Goal: Use online tool/utility: Utilize a website feature to perform a specific function

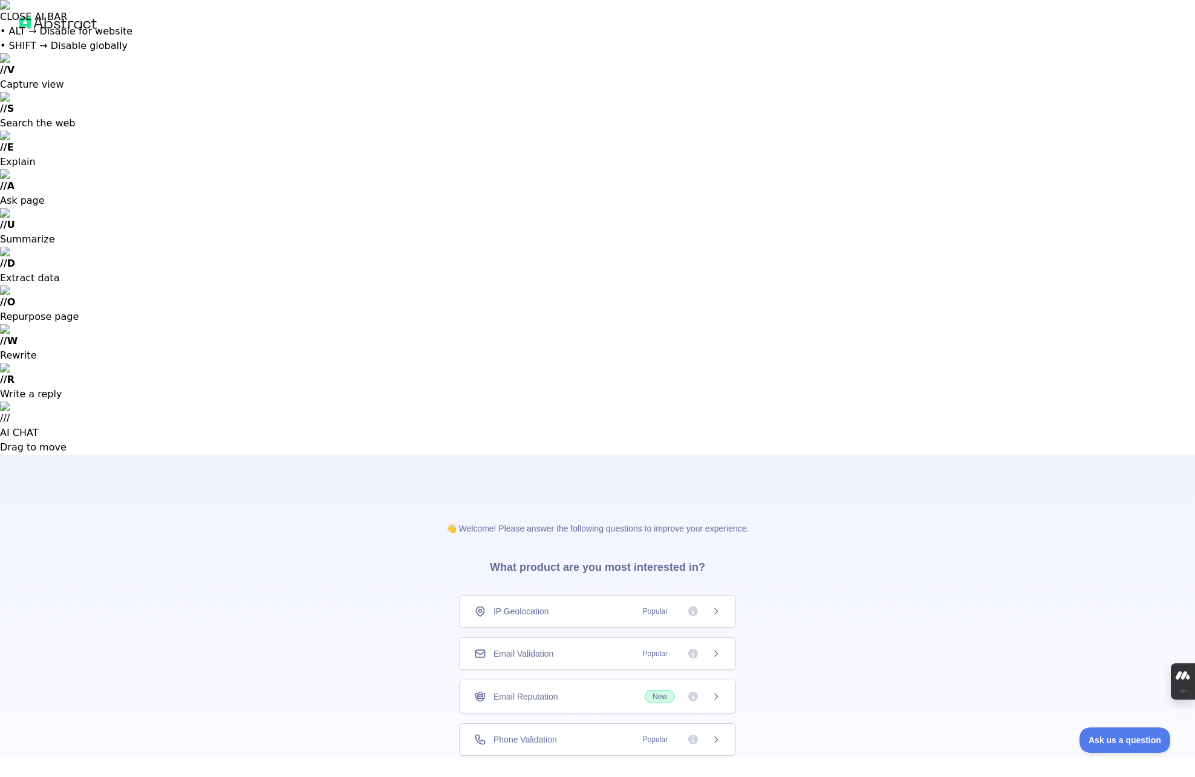
click at [573, 605] on div "IP Geolocation Popular" at bounding box center [597, 611] width 247 height 12
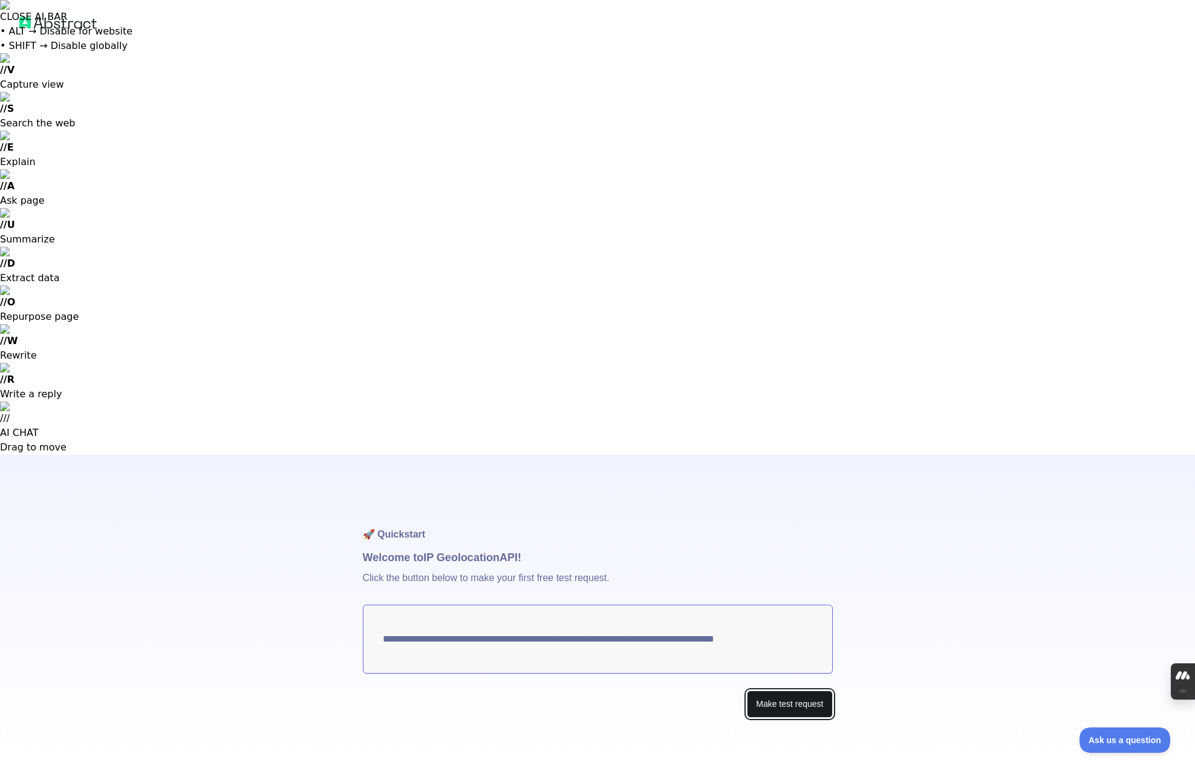
click at [776, 690] on button "Make test request" at bounding box center [789, 703] width 85 height 27
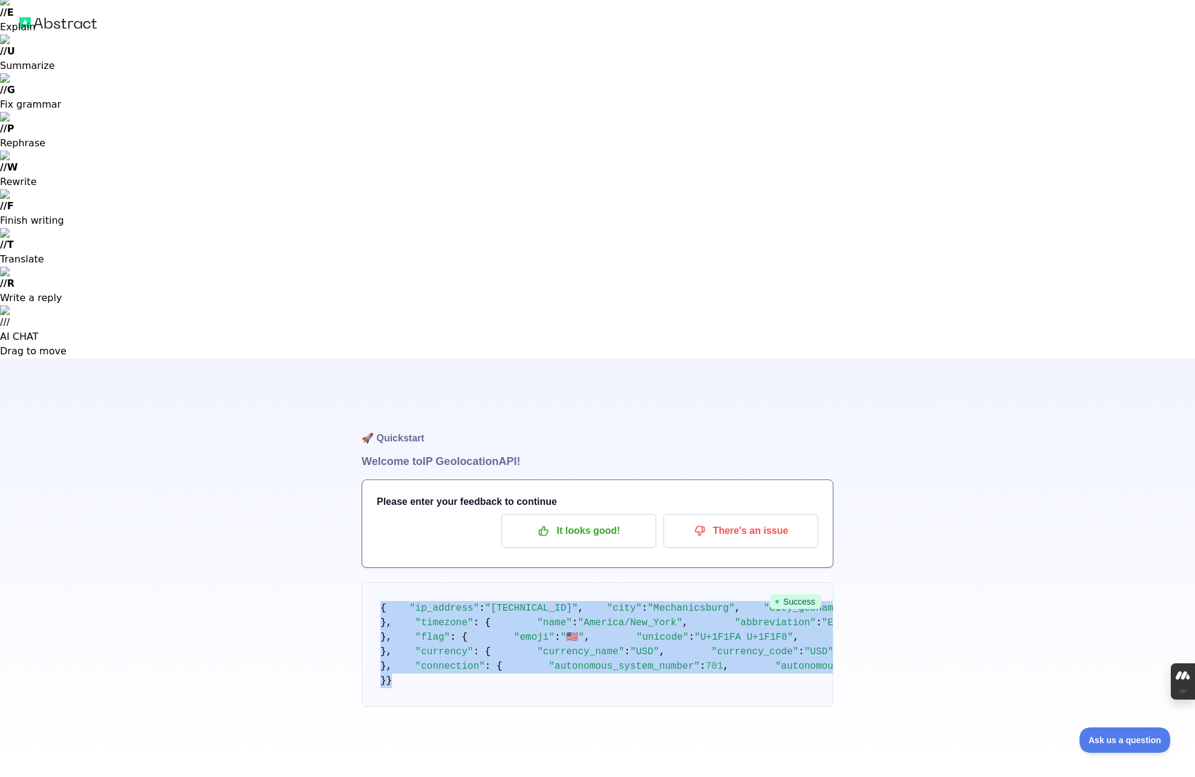
scroll to position [186, 0]
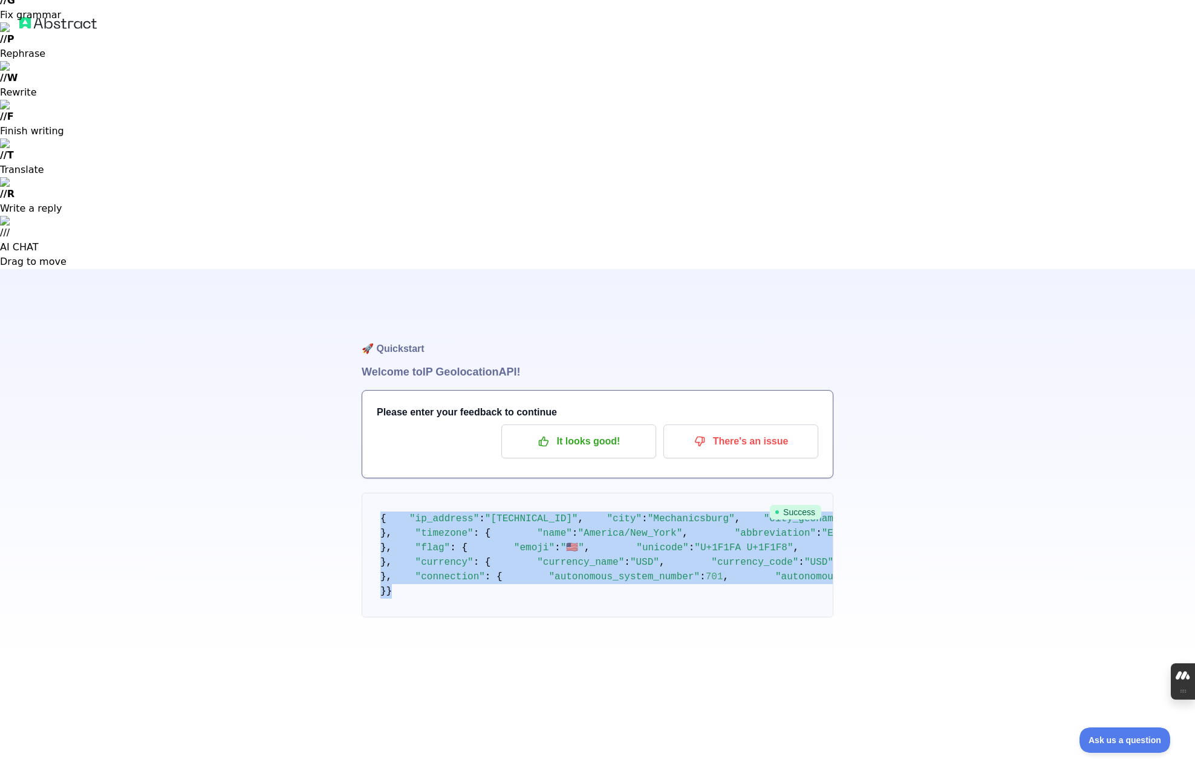
drag, startPoint x: 377, startPoint y: 244, endPoint x: 444, endPoint y: 707, distance: 467.4
click at [444, 617] on pre "{ "ip_address" : "[TECHNICAL_ID]" , "city" : "[GEOGRAPHIC_DATA]" , "city_geonam…" at bounding box center [598, 555] width 472 height 125
copy code "{ "lo_ipsumdo" : "0981:8191:s0a1:co80:a704:6eli:6978:62s5" , "doei" : "Temporin…"
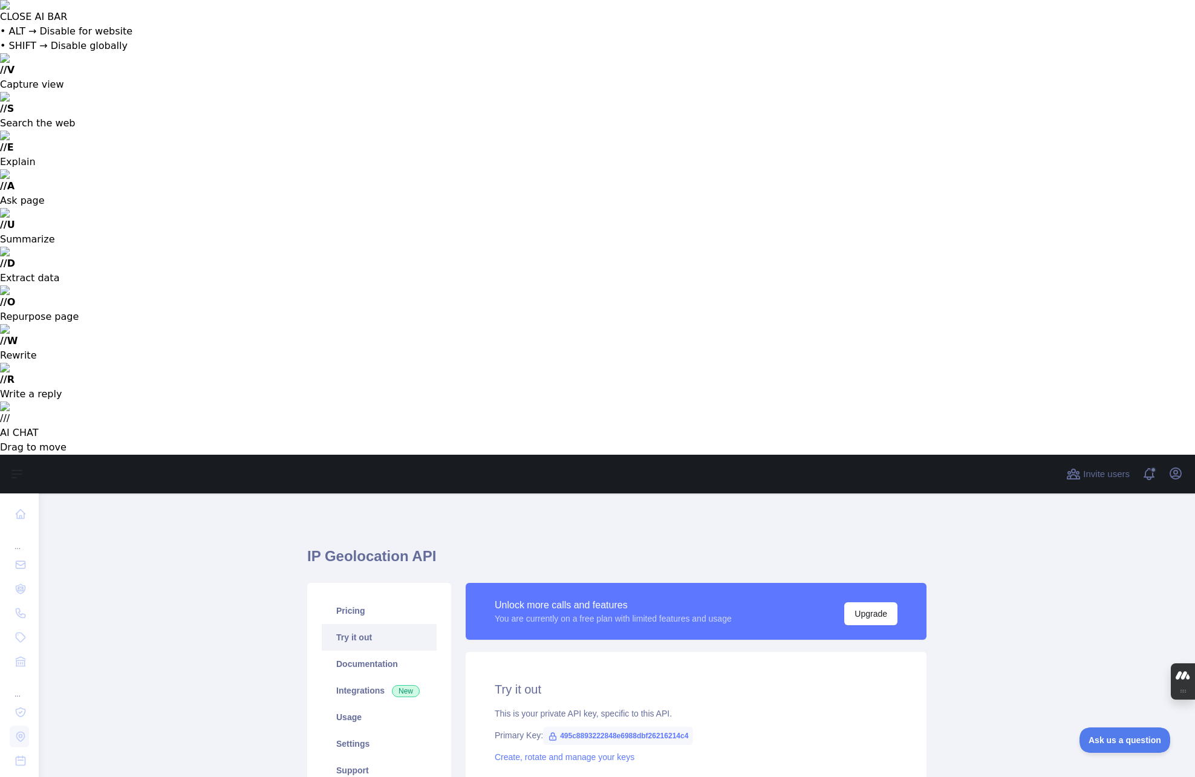
type textarea "**********"
drag, startPoint x: 516, startPoint y: 372, endPoint x: 612, endPoint y: 415, distance: 105.3
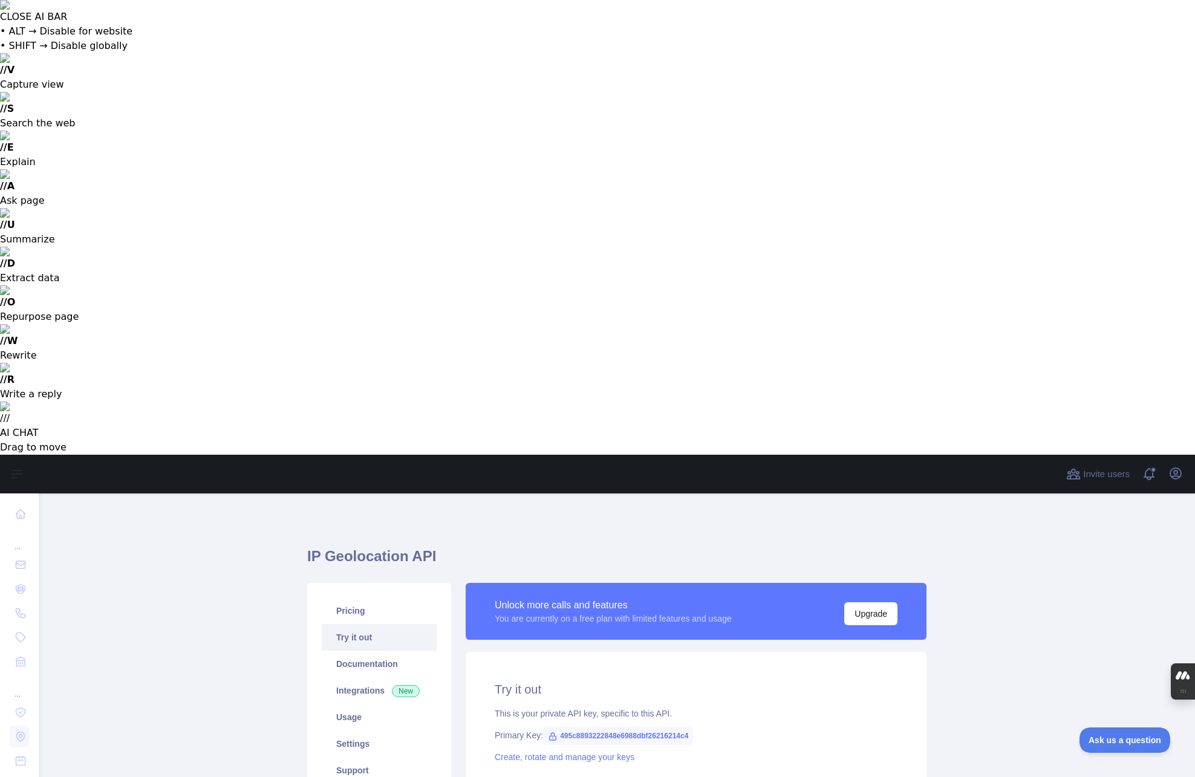
drag, startPoint x: 560, startPoint y: 280, endPoint x: 733, endPoint y: 281, distance: 172.3
click at [733, 729] on div "Primary Key: 495c8893222848e6988dbf26216214c4" at bounding box center [696, 735] width 403 height 12
drag, startPoint x: 493, startPoint y: 279, endPoint x: 719, endPoint y: 290, distance: 227.0
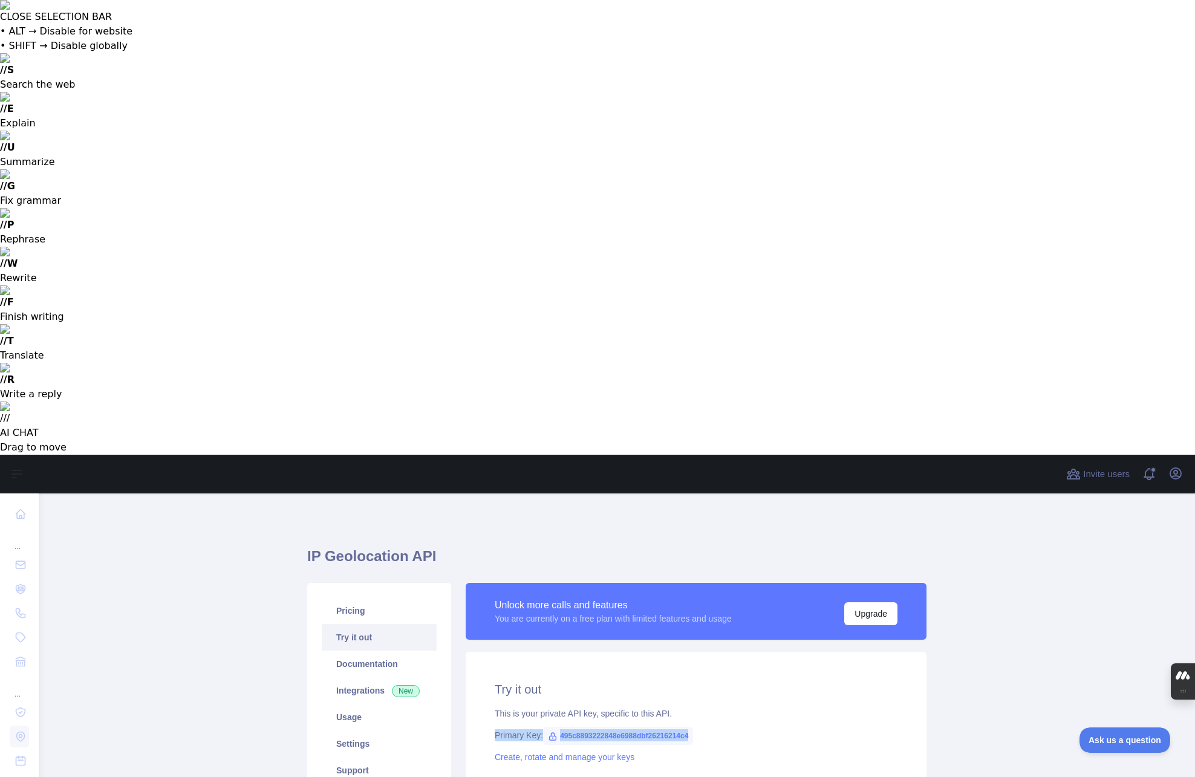
copy div "Primary Key: 495c8893222848e6988dbf26216214c4"
